Goal: Information Seeking & Learning: Learn about a topic

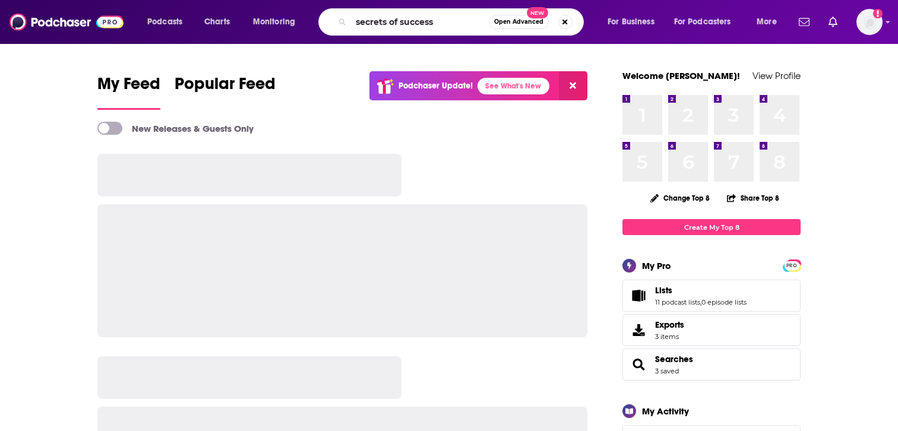
type input "secrets of success"
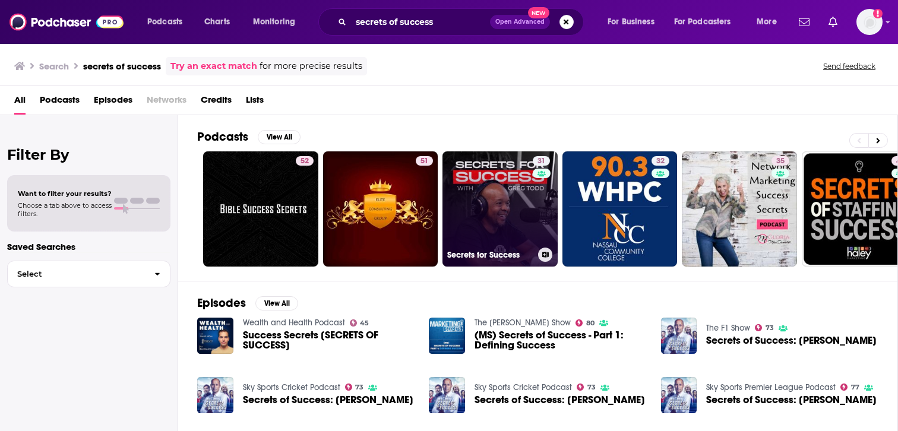
click at [500, 171] on link "31 Secrets for Success" at bounding box center [499, 208] width 115 height 115
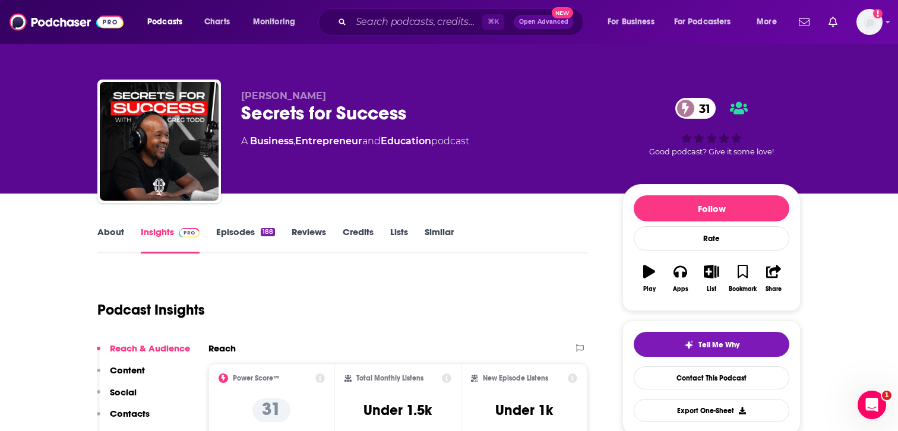
click at [109, 228] on link "About" at bounding box center [110, 239] width 27 height 27
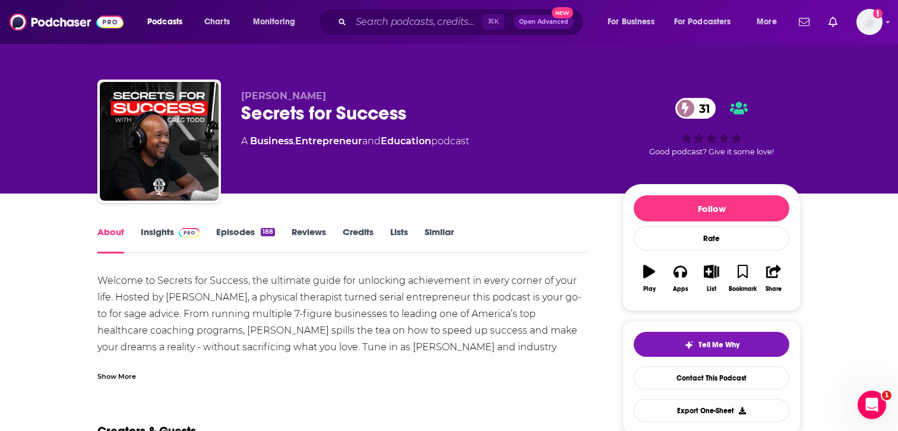
click at [150, 226] on div "About Insights Episodes 188 Reviews Credits Lists Similar" at bounding box center [342, 238] width 490 height 29
click at [423, 17] on input "Search podcasts, credits, & more..." at bounding box center [416, 21] width 131 height 19
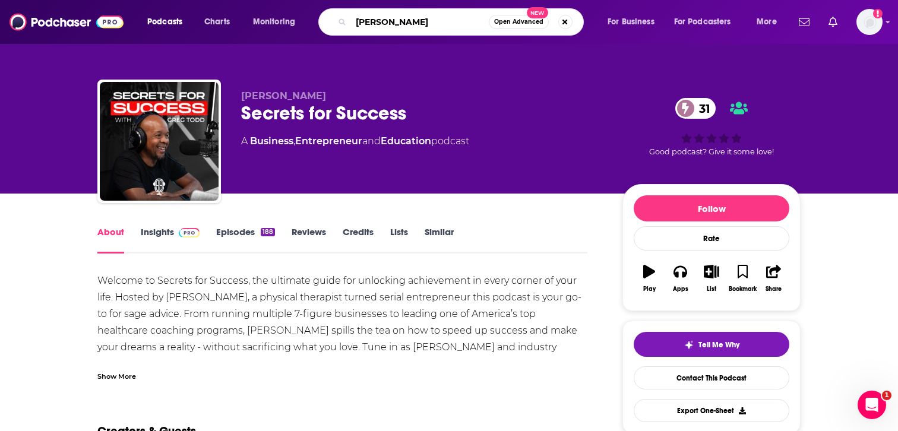
type input "[PERSON_NAME]"
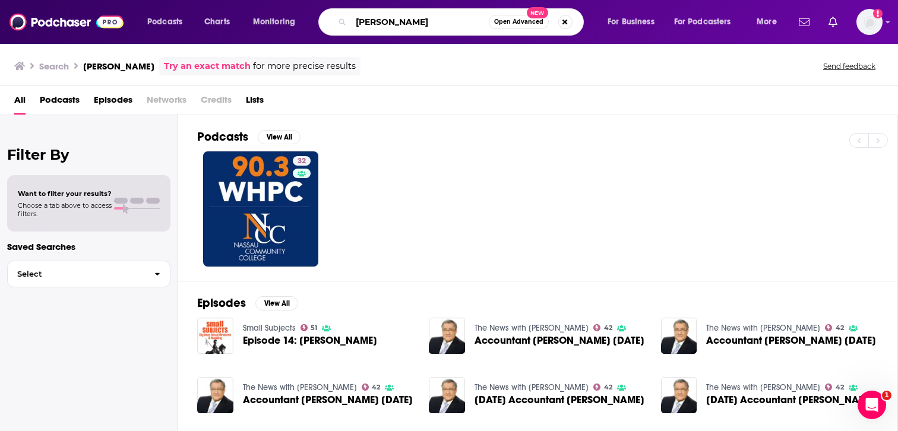
click at [418, 24] on input "[PERSON_NAME]" at bounding box center [420, 21] width 138 height 19
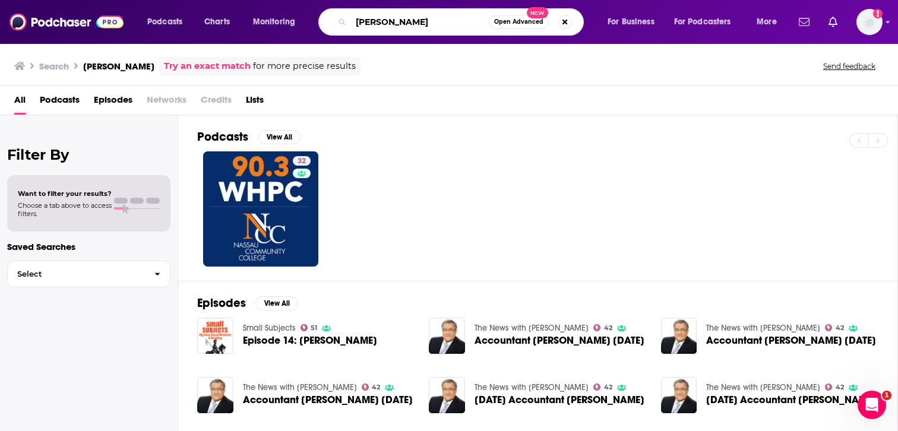
type input "[PERSON_NAME]"
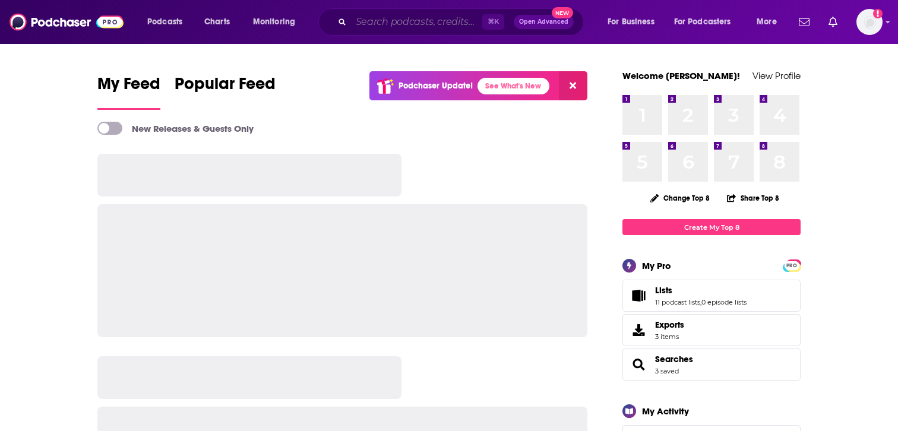
click at [403, 19] on input "Search podcasts, credits, & more..." at bounding box center [416, 21] width 131 height 19
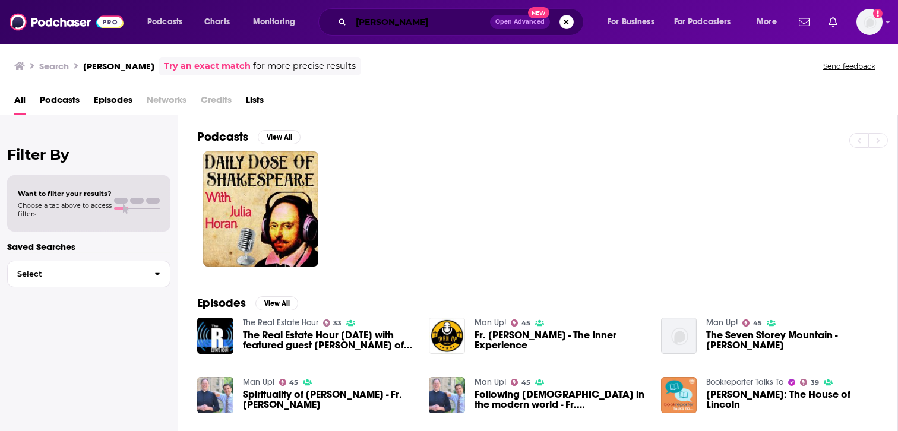
click at [381, 24] on input "[PERSON_NAME]" at bounding box center [420, 21] width 139 height 19
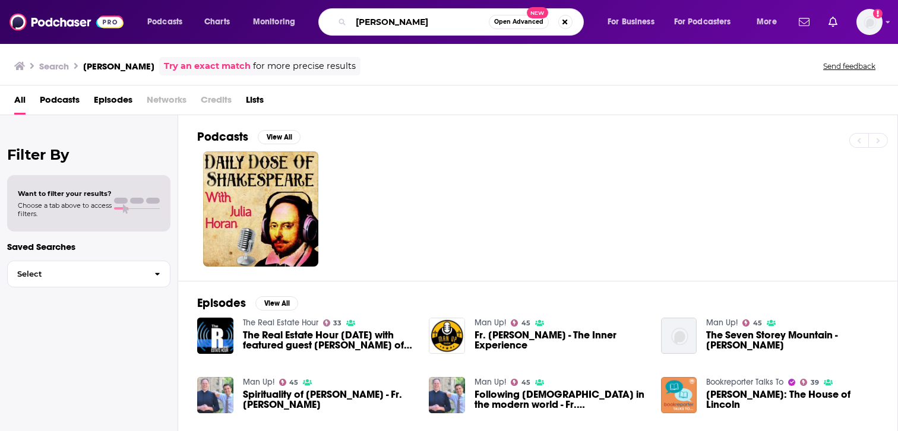
click at [381, 24] on input "[PERSON_NAME]" at bounding box center [420, 21] width 138 height 19
type input "[PERSON_NAME]"
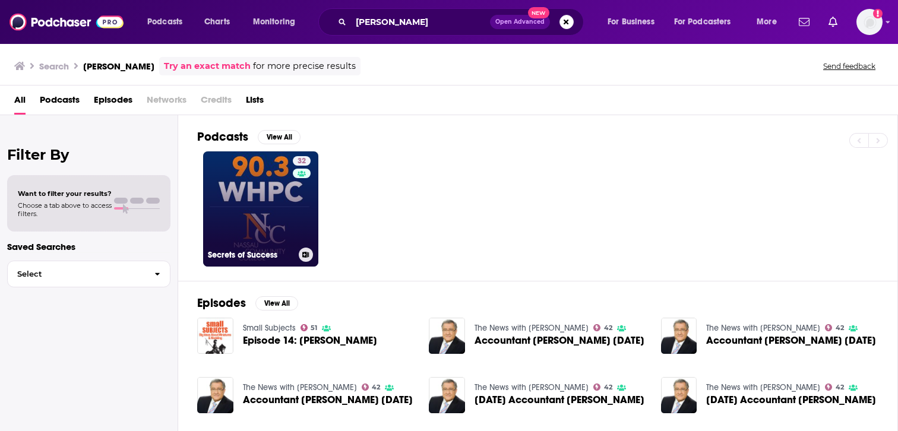
click at [263, 210] on link "32 Secrets of Success" at bounding box center [260, 208] width 115 height 115
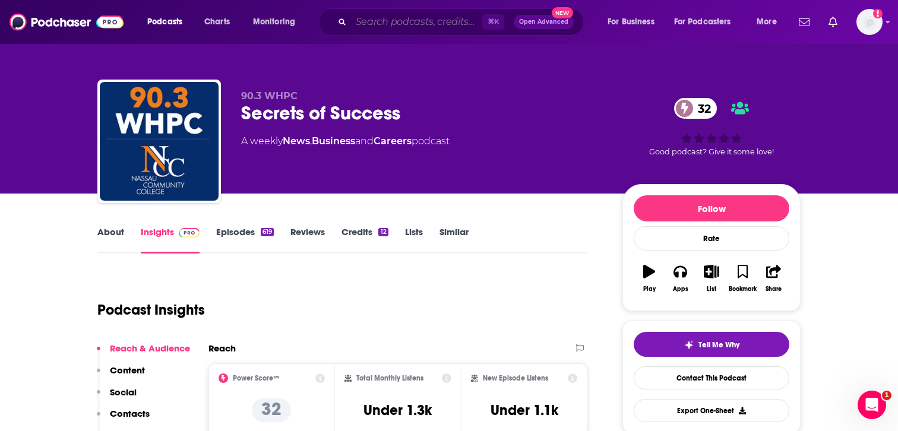
click at [383, 21] on input "Search podcasts, credits, & more..." at bounding box center [416, 21] width 131 height 19
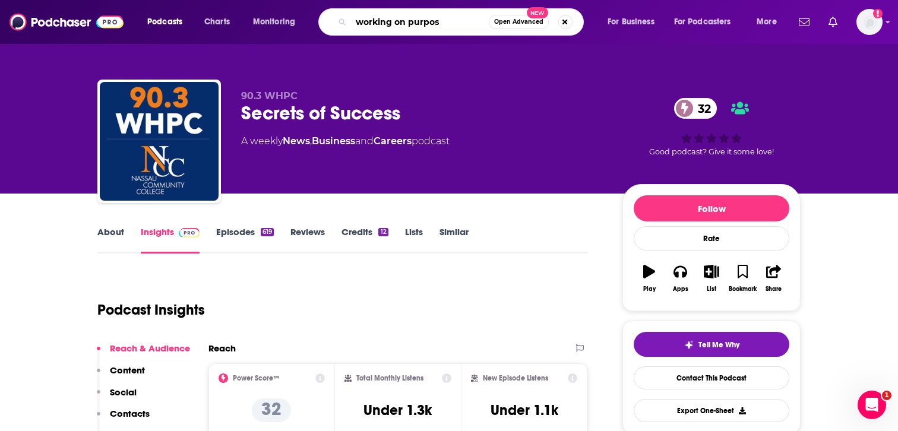
type input "working on purpose"
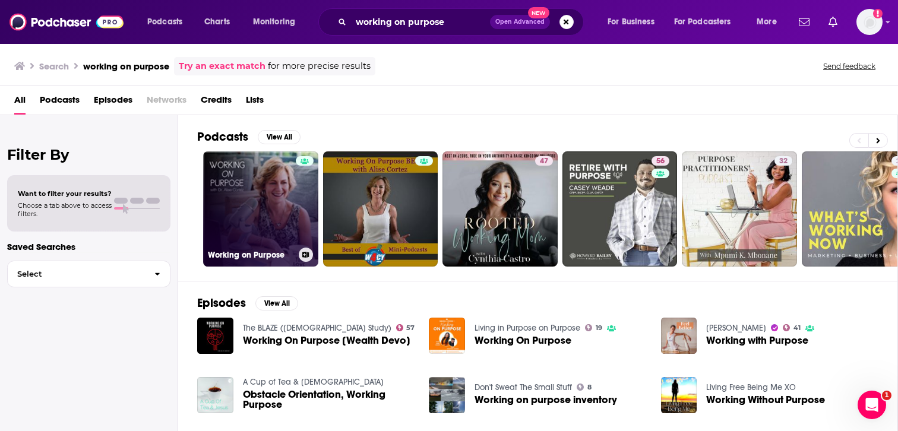
click at [278, 198] on link "Working on Purpose" at bounding box center [260, 208] width 115 height 115
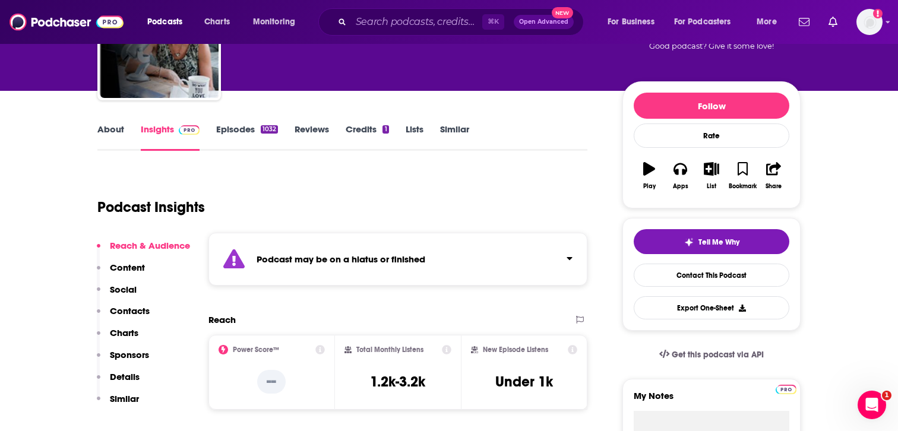
scroll to position [103, 0]
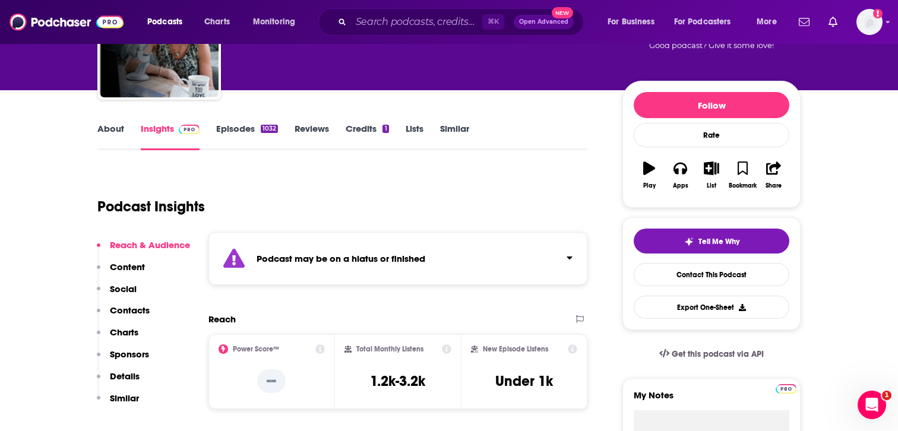
click at [401, 11] on div "⌘ K Open Advanced New" at bounding box center [450, 21] width 265 height 27
click at [403, 19] on input "Search podcasts, credits, & more..." at bounding box center [416, 21] width 131 height 19
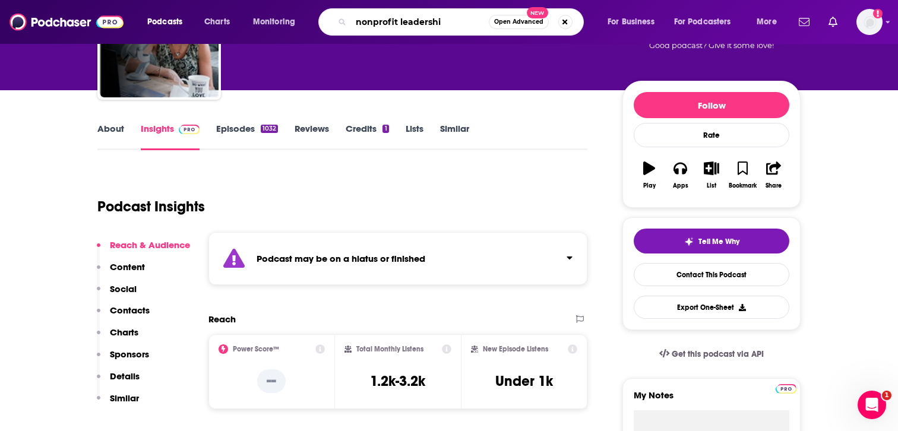
type input "nonprofit leadership"
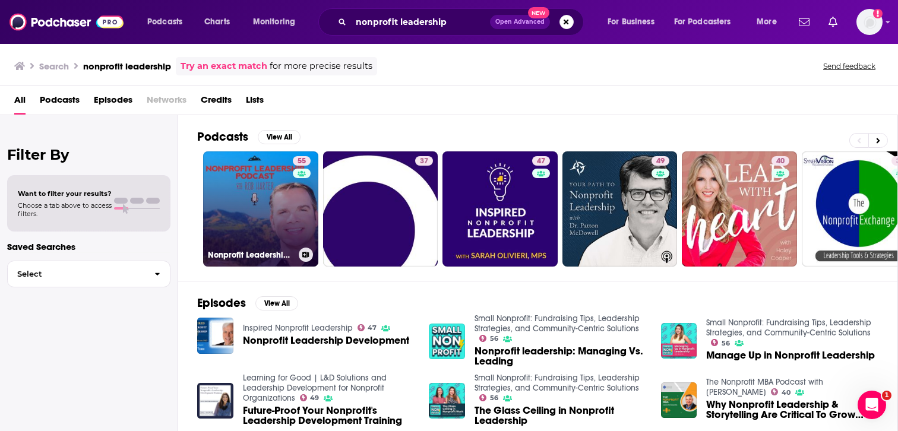
click at [243, 186] on link "55 Nonprofit Leadership Podcast" at bounding box center [260, 208] width 115 height 115
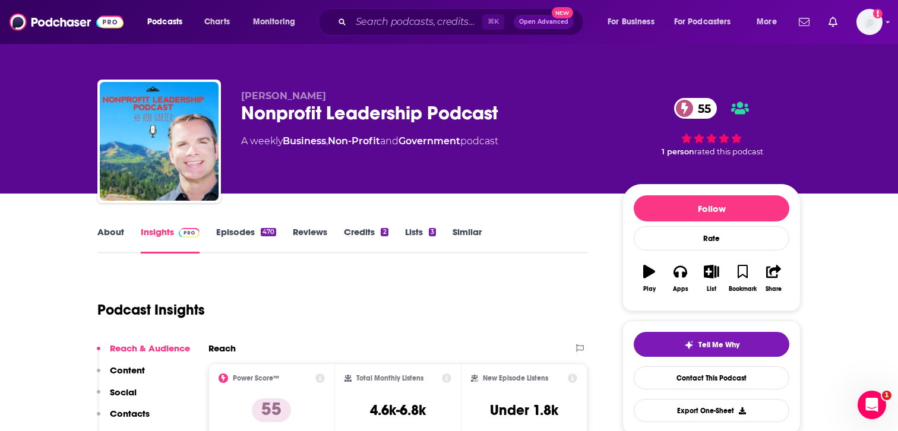
scroll to position [8, 0]
